Goal: Navigation & Orientation: Find specific page/section

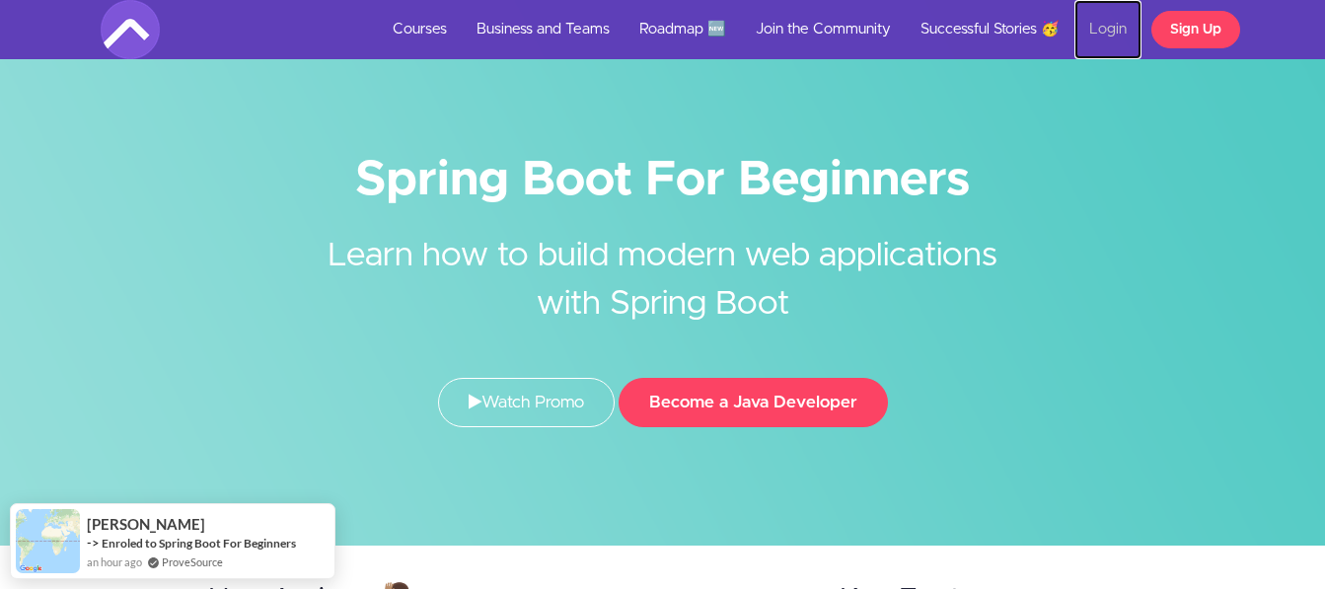
click at [1103, 26] on link "Login" at bounding box center [1108, 29] width 67 height 59
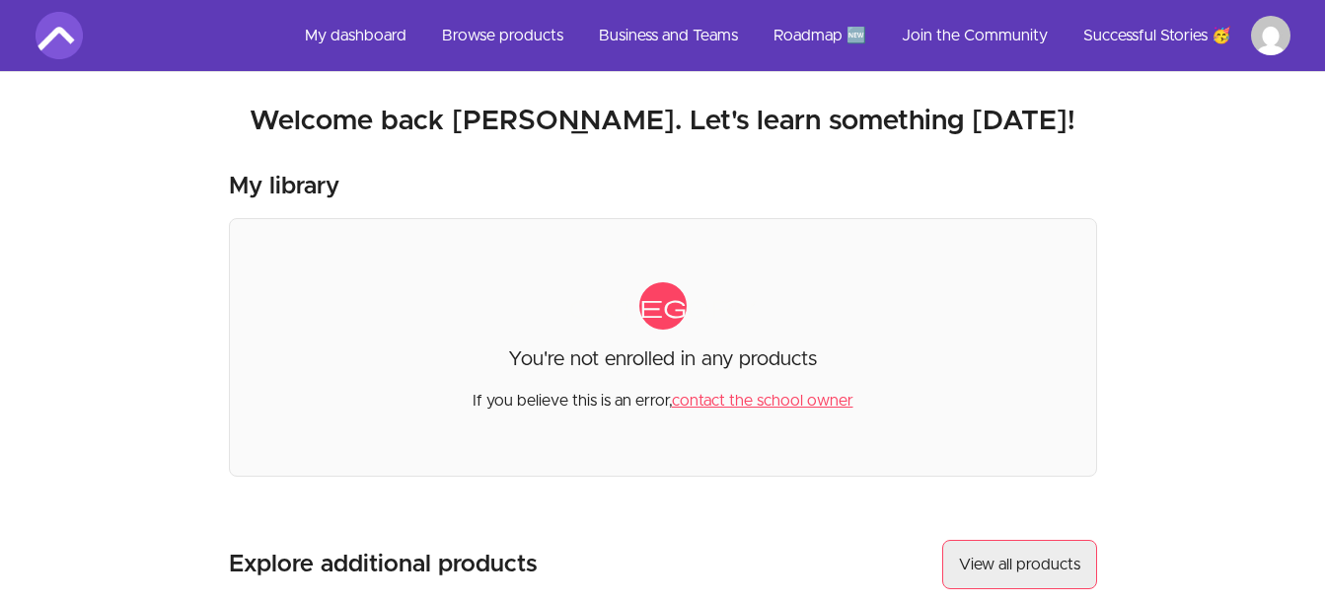
click at [1069, 570] on link "View all products" at bounding box center [1019, 564] width 155 height 49
